Goal: Check status: Check status

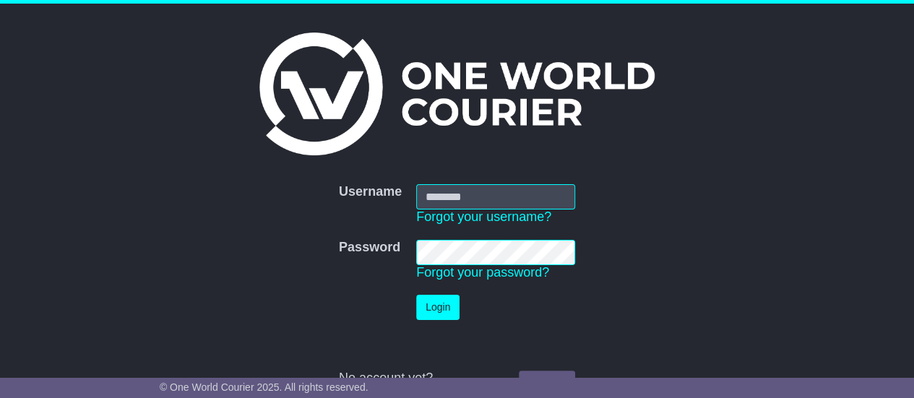
type input "**********"
click at [441, 306] on button "Login" at bounding box center [437, 307] width 43 height 25
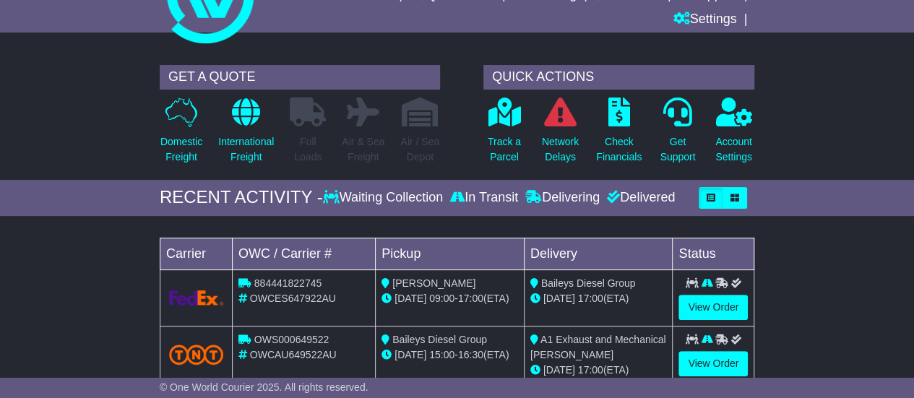
scroll to position [161, 0]
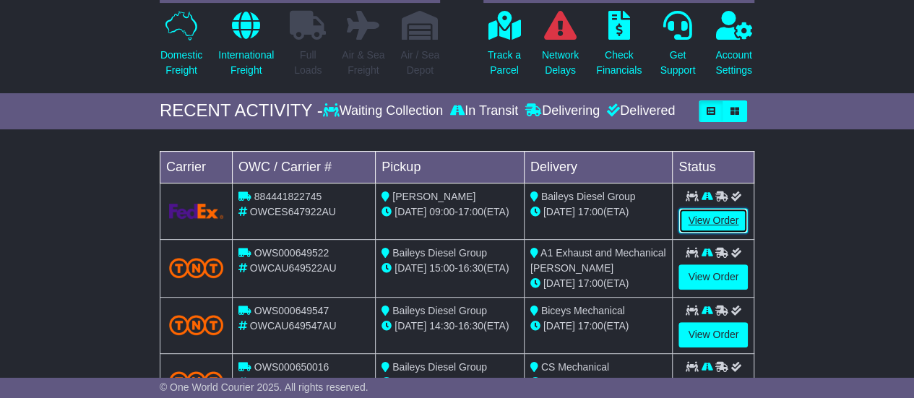
click at [709, 224] on link "View Order" at bounding box center [713, 220] width 69 height 25
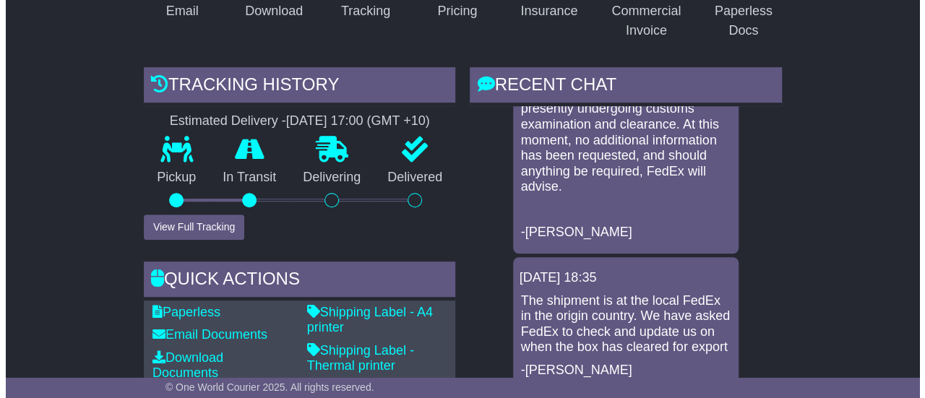
scroll to position [106, 0]
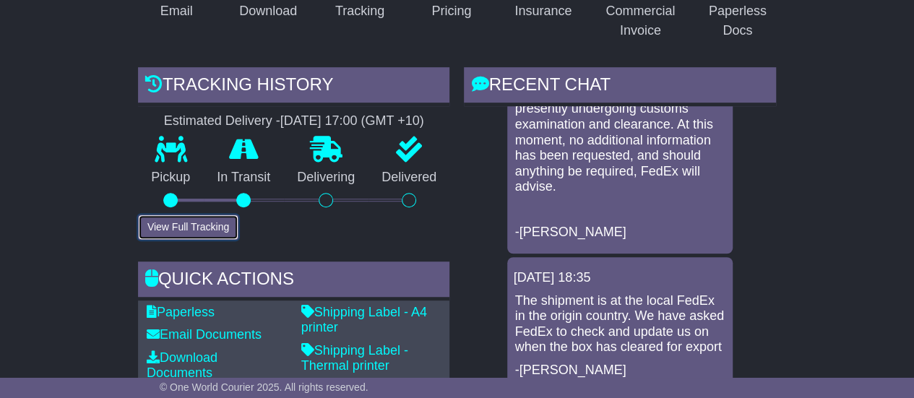
click at [212, 215] on button "View Full Tracking" at bounding box center [188, 227] width 100 height 25
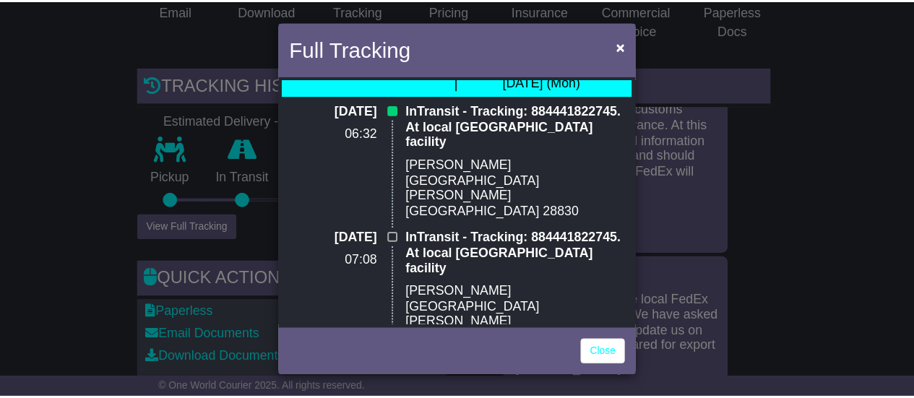
scroll to position [0, 0]
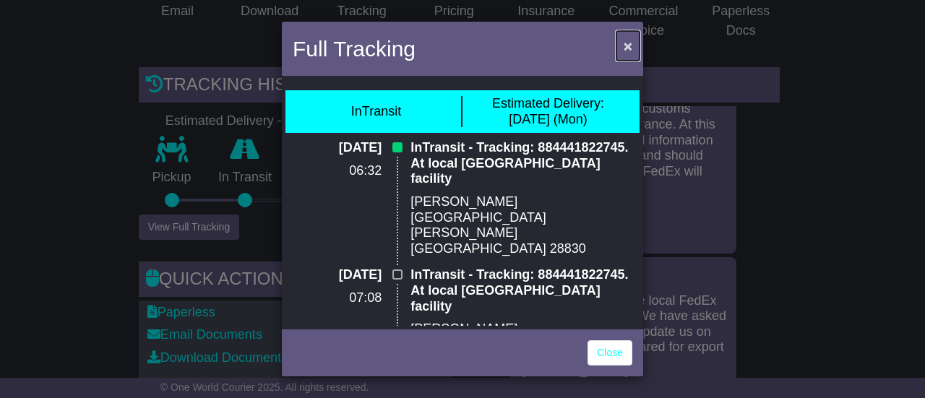
click at [624, 44] on span "×" at bounding box center [628, 46] width 9 height 17
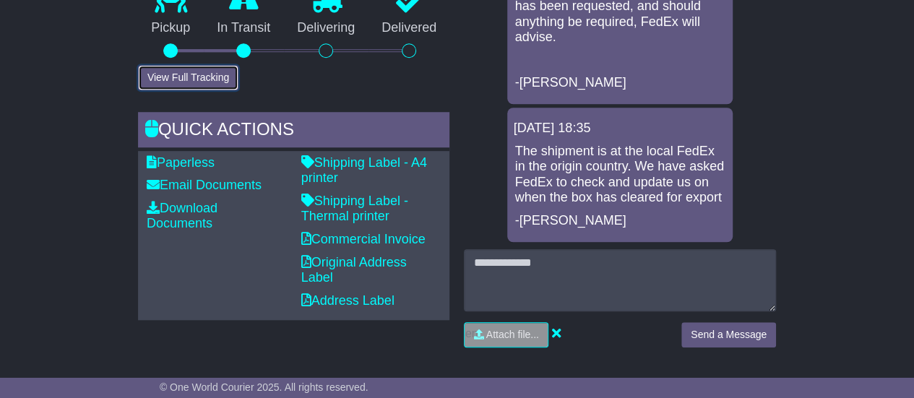
scroll to position [517, 0]
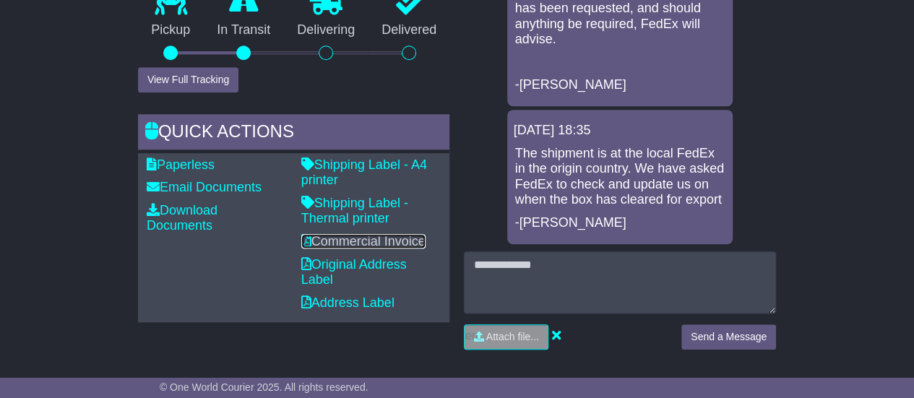
click at [370, 234] on link "Commercial Invoice" at bounding box center [363, 241] width 124 height 14
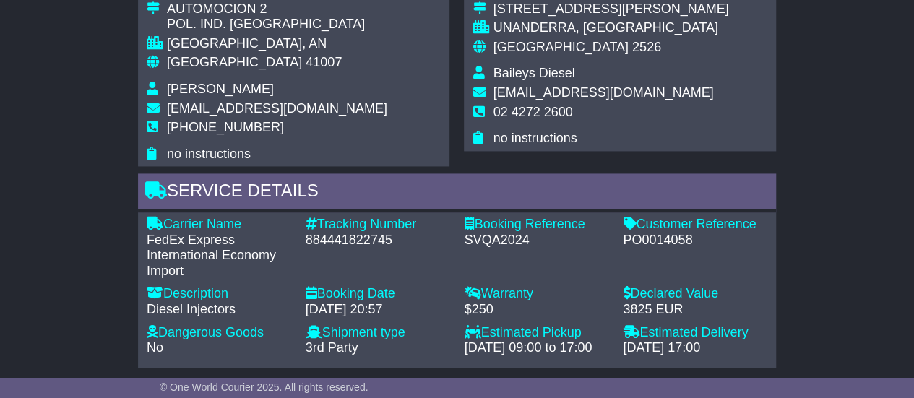
scroll to position [1021, 0]
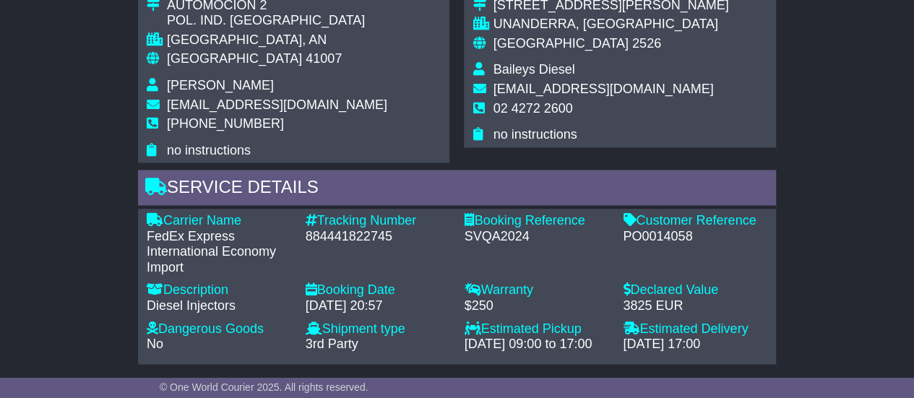
click at [327, 229] on div "884441822745" at bounding box center [378, 237] width 145 height 16
copy div "884441822745"
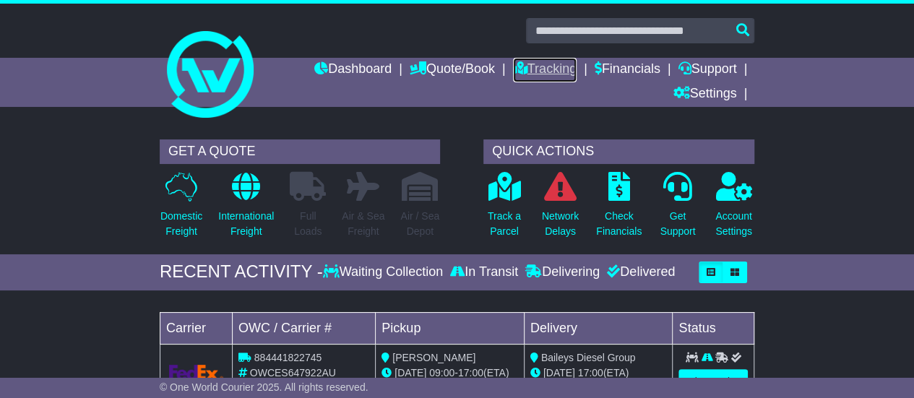
click at [538, 67] on link "Tracking" at bounding box center [545, 70] width 64 height 25
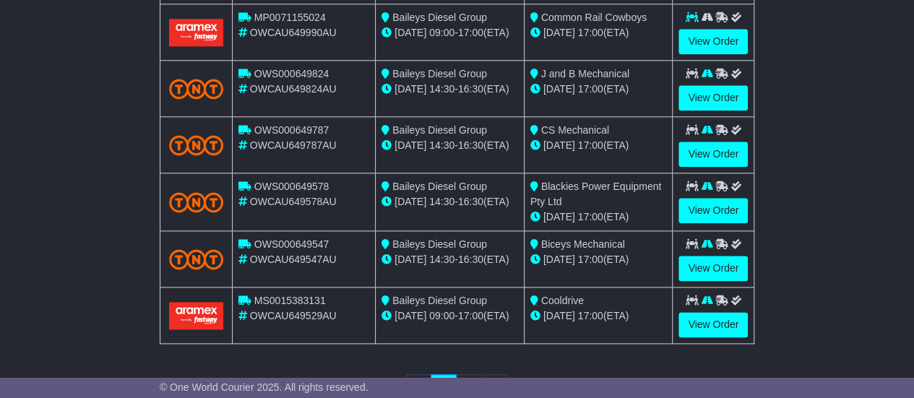
scroll to position [817, 0]
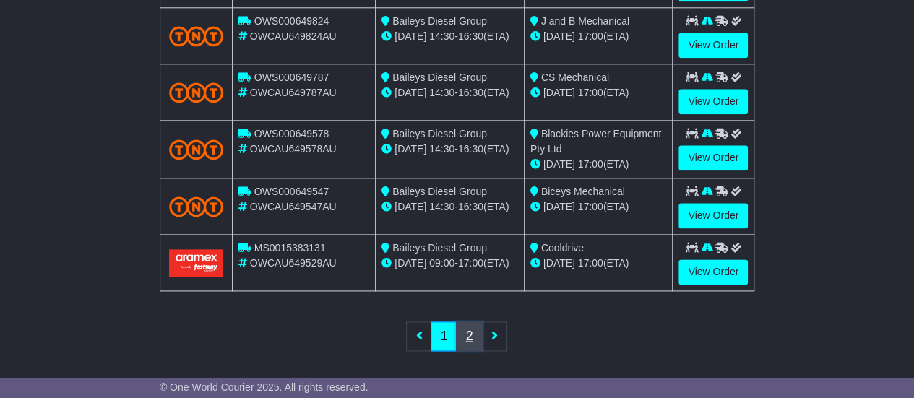
click at [467, 331] on link "2" at bounding box center [469, 337] width 26 height 30
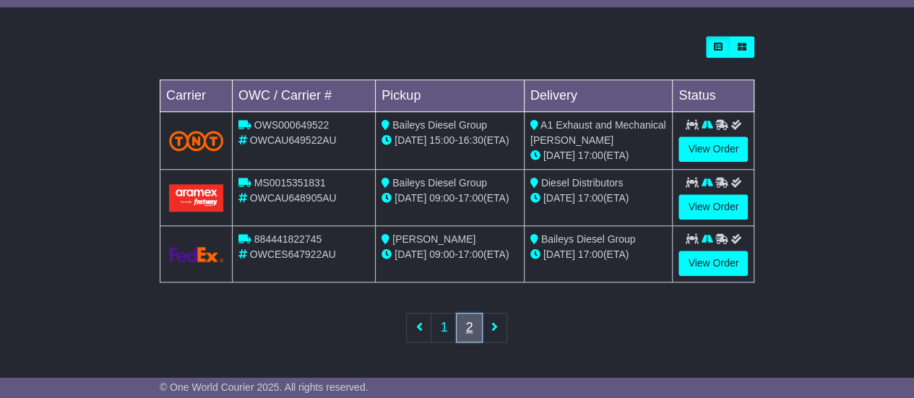
scroll to position [539, 0]
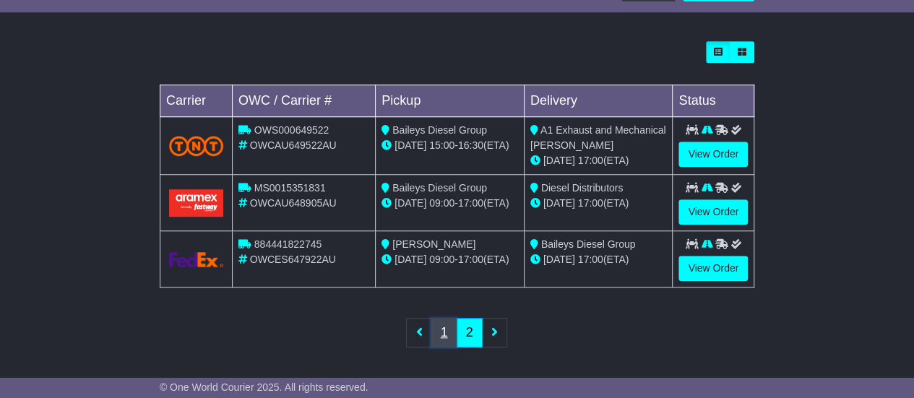
click at [452, 327] on link "1" at bounding box center [444, 333] width 26 height 30
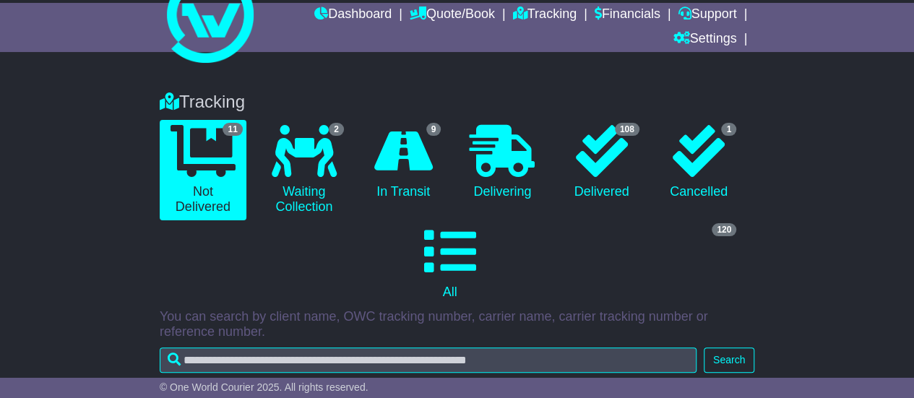
scroll to position [0, 0]
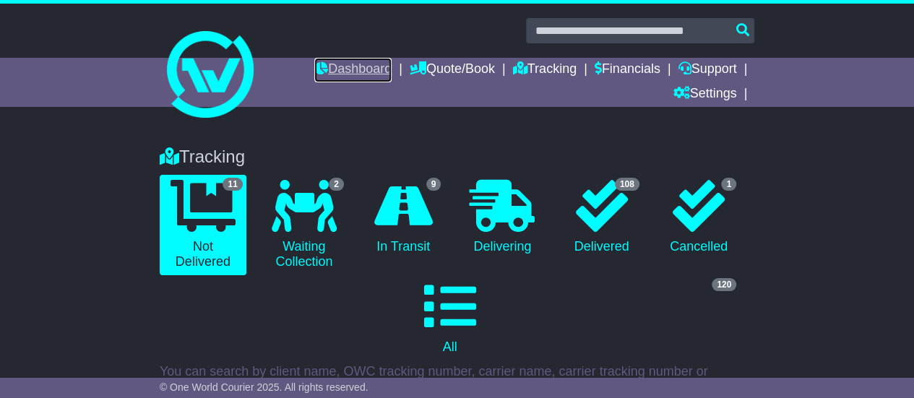
click at [364, 66] on link "Dashboard" at bounding box center [352, 70] width 77 height 25
